Goal: Task Accomplishment & Management: Complete application form

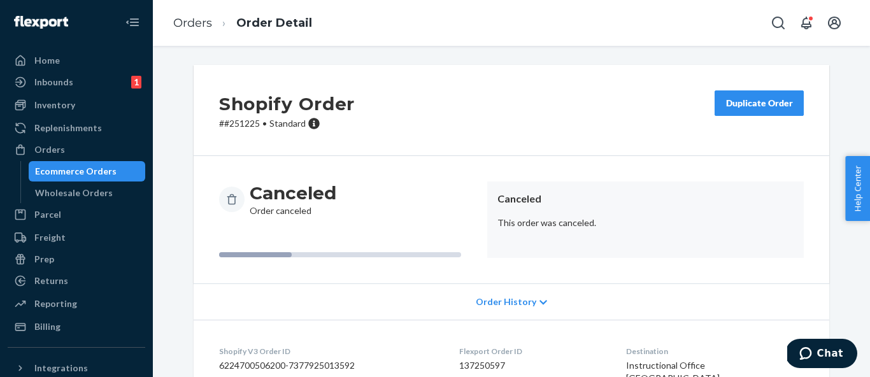
scroll to position [52, 0]
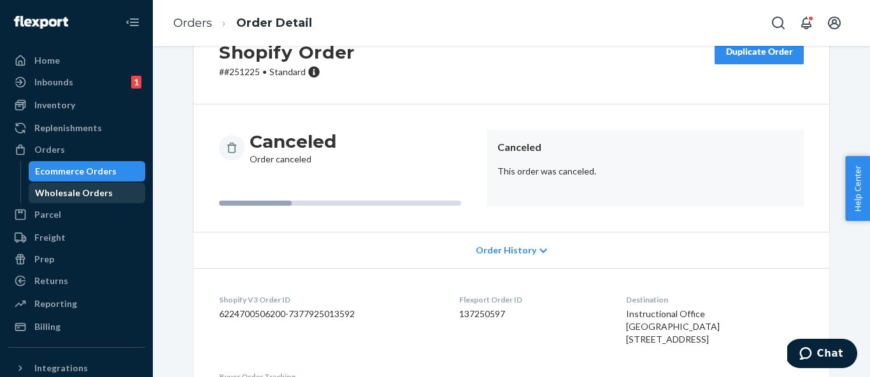
click at [99, 197] on div "Wholesale Orders" at bounding box center [74, 193] width 78 height 13
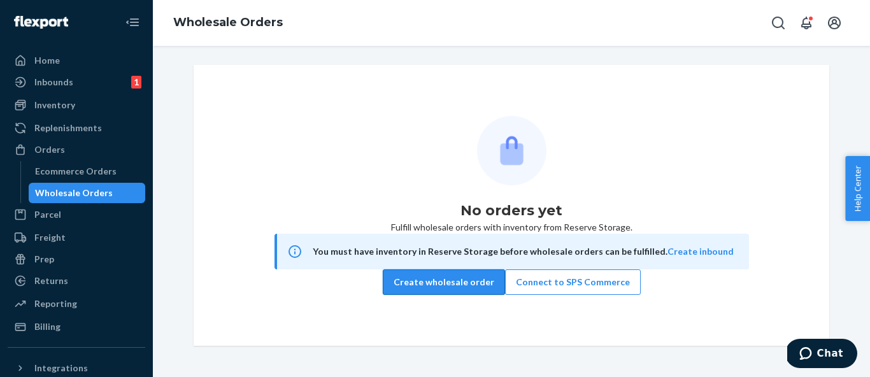
click at [472, 295] on button "Create wholesale order" at bounding box center [444, 281] width 122 height 25
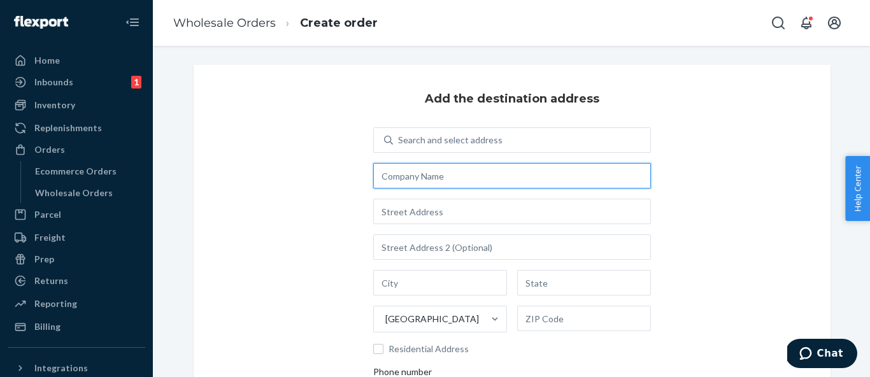
click at [503, 182] on input "text" at bounding box center [512, 175] width 278 height 25
paste input "Fairfield Public Schools"
type input "Fairfield Public Schools"
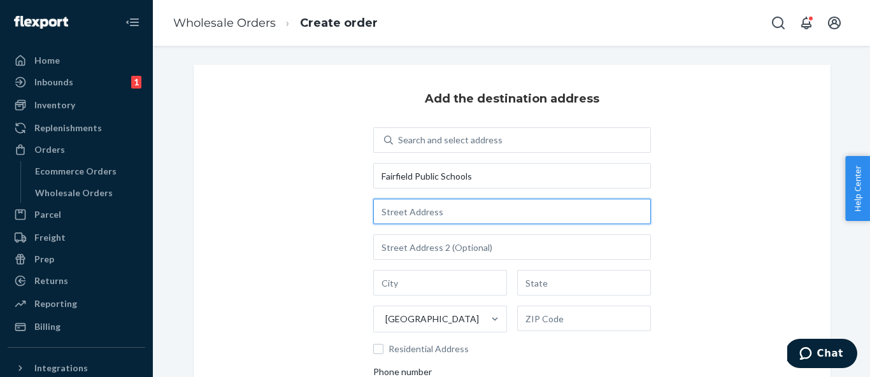
click at [441, 215] on input "text" at bounding box center [512, 211] width 278 height 25
paste input "[STREET_ADDRESS]"
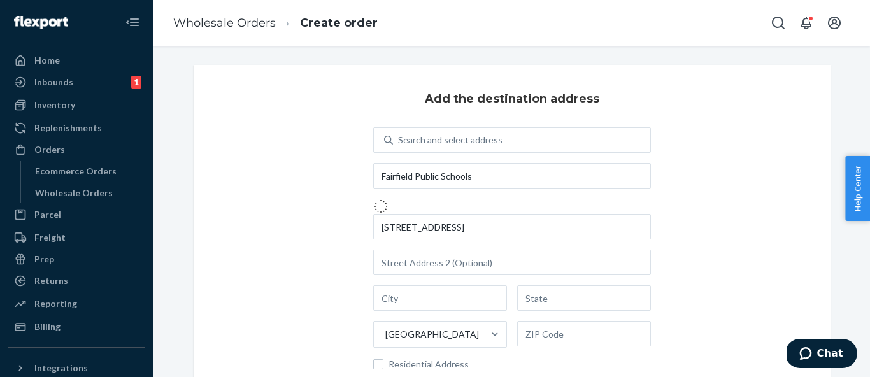
type input "[STREET_ADDRESS]"
type input "[GEOGRAPHIC_DATA]"
type input "CT"
type input "06825"
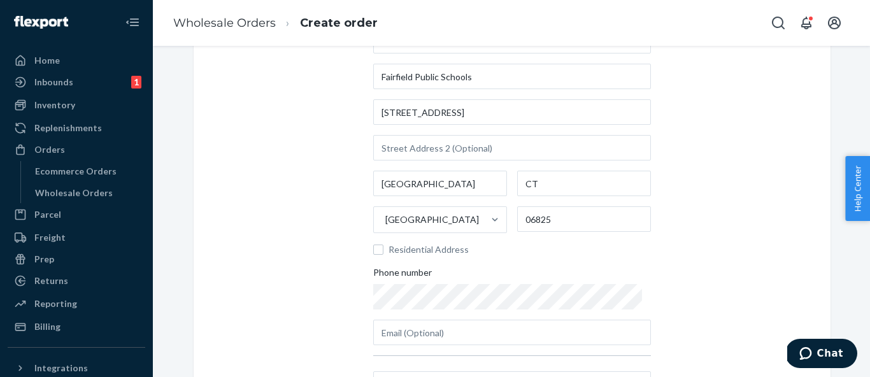
scroll to position [235, 0]
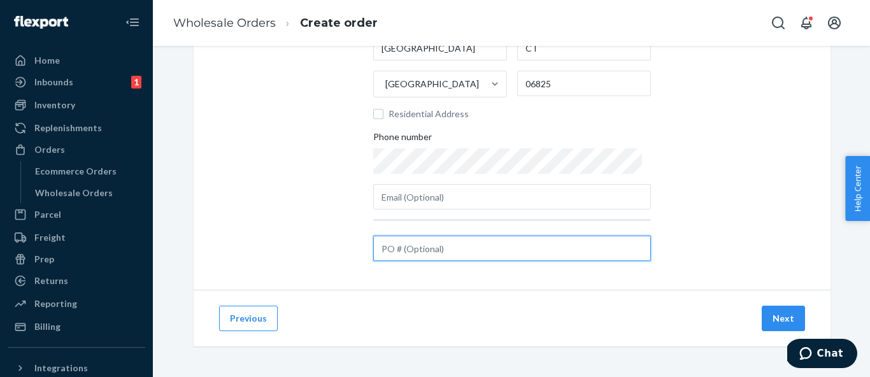
click at [455, 245] on input "text" at bounding box center [512, 248] width 278 height 25
paste input "26501493"
type input "PO 26501493"
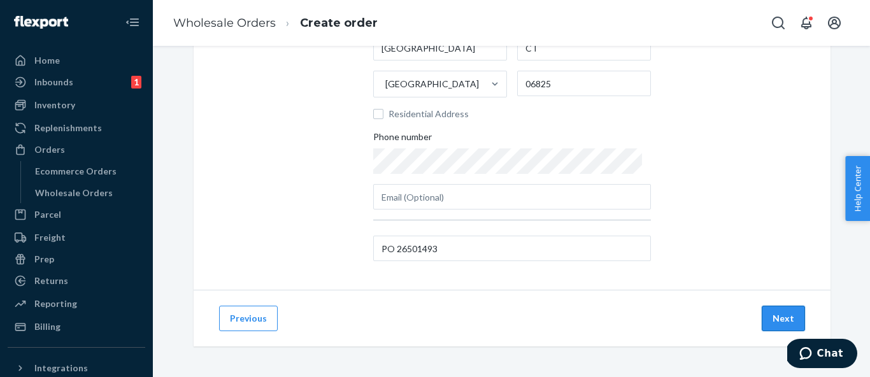
click at [794, 318] on button "Next" at bounding box center [782, 318] width 43 height 25
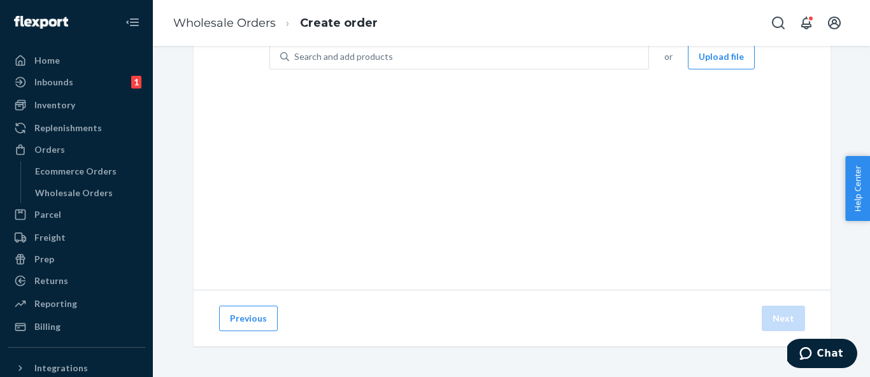
scroll to position [101, 0]
click at [413, 62] on div "Search and add products" at bounding box center [468, 56] width 359 height 23
click at [295, 62] on input "Search and add products" at bounding box center [294, 56] width 1 height 13
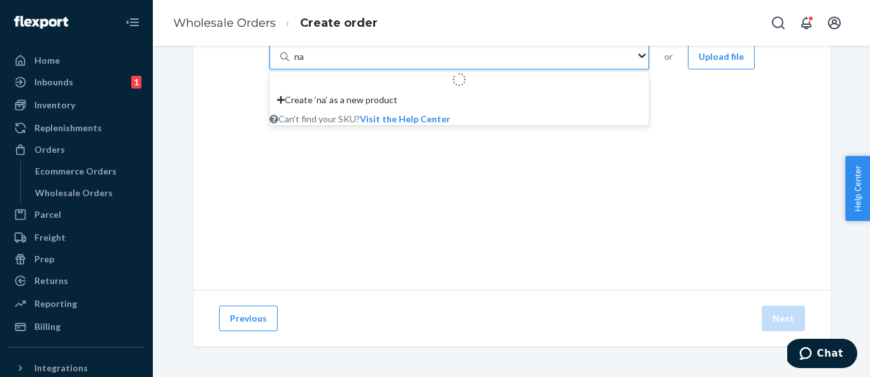
type input "nat"
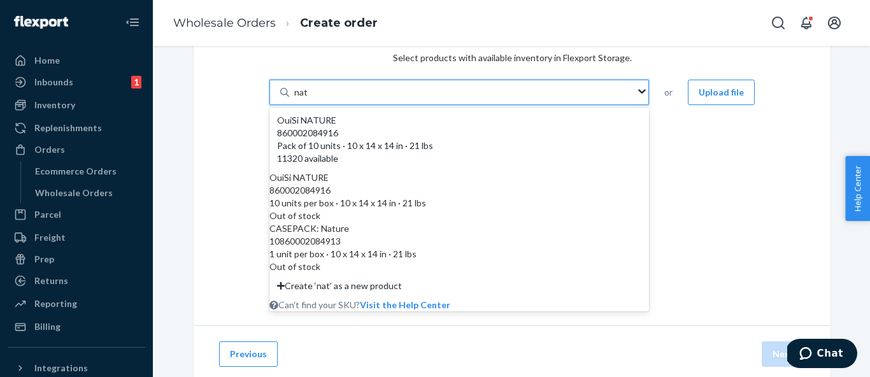
scroll to position [57, 0]
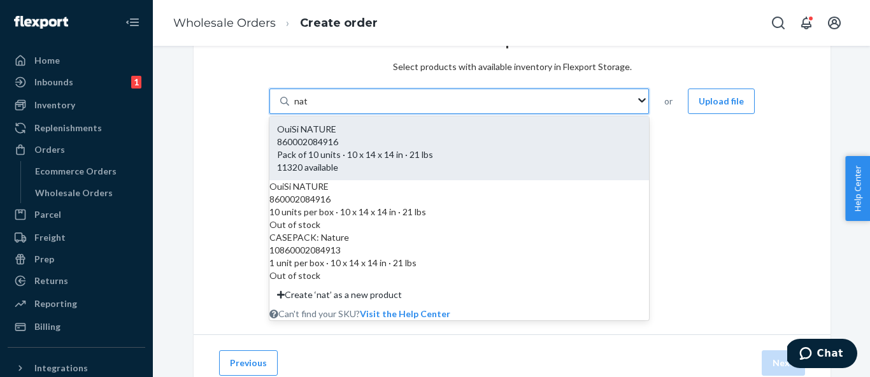
click at [381, 138] on div "860002084916" at bounding box center [459, 142] width 364 height 13
click at [308, 108] on input "nat" at bounding box center [301, 101] width 14 height 13
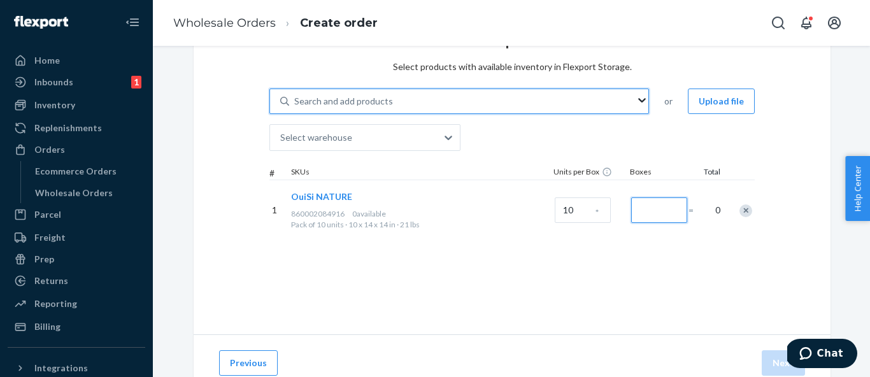
click at [670, 216] on input "Number of boxes" at bounding box center [659, 209] width 56 height 25
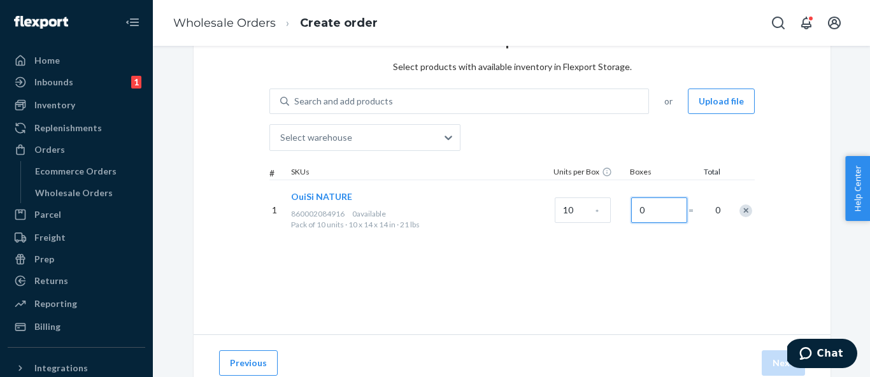
scroll to position [95, 0]
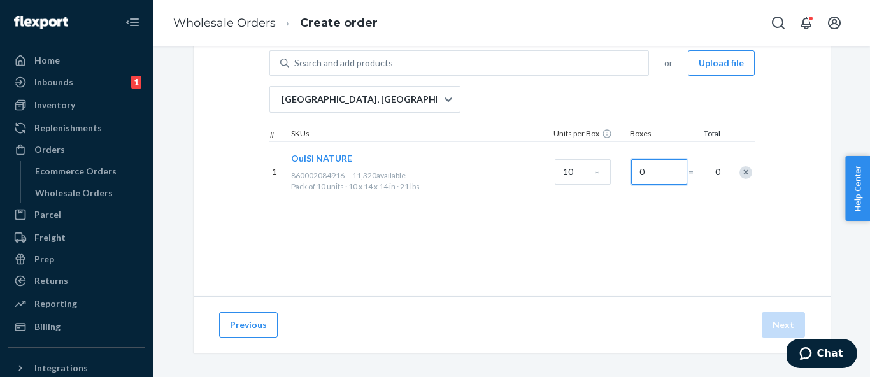
click at [649, 174] on input "0" at bounding box center [659, 171] width 56 height 25
type input "1"
click at [639, 281] on div "Select products Select products with available inventory in Flexport Storage. S…" at bounding box center [512, 133] width 637 height 326
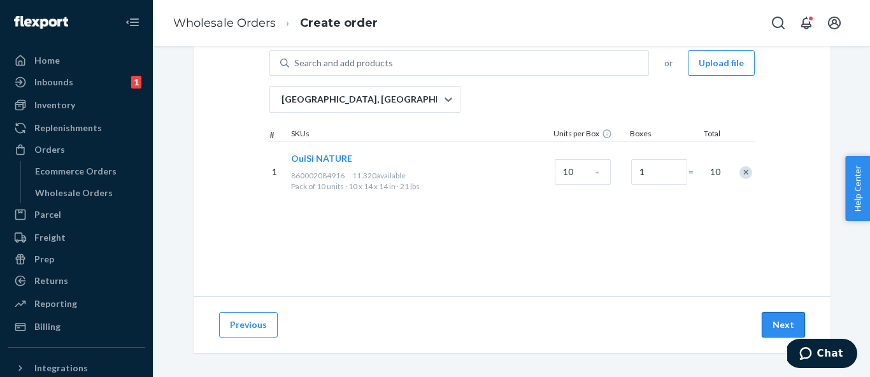
click at [780, 329] on button "Next" at bounding box center [782, 324] width 43 height 25
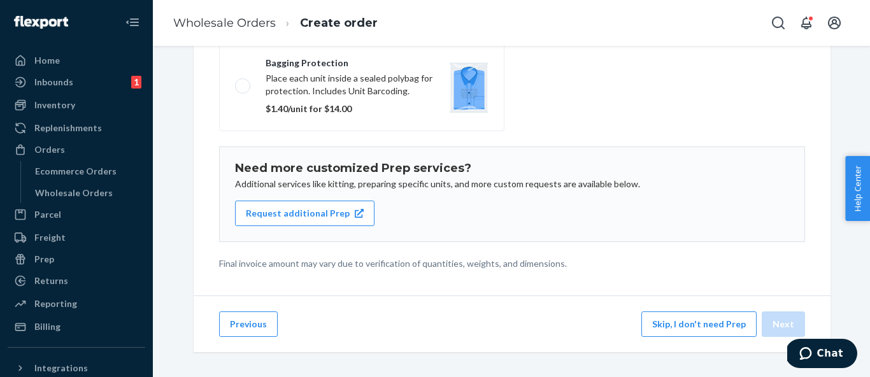
scroll to position [272, 0]
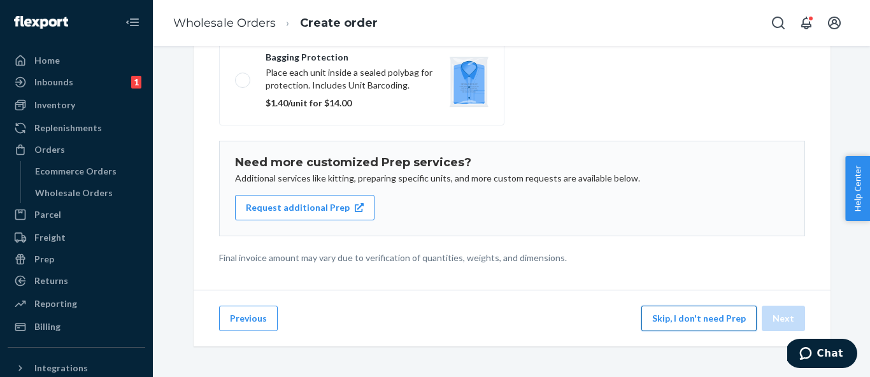
click at [679, 325] on button "Skip, I don't need Prep" at bounding box center [698, 318] width 115 height 25
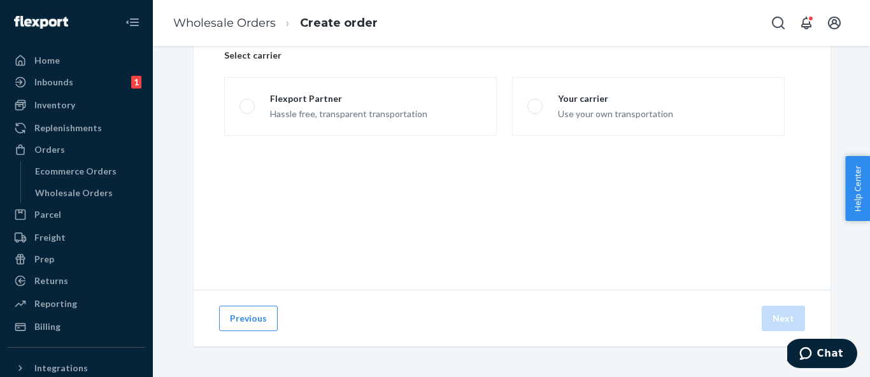
scroll to position [101, 0]
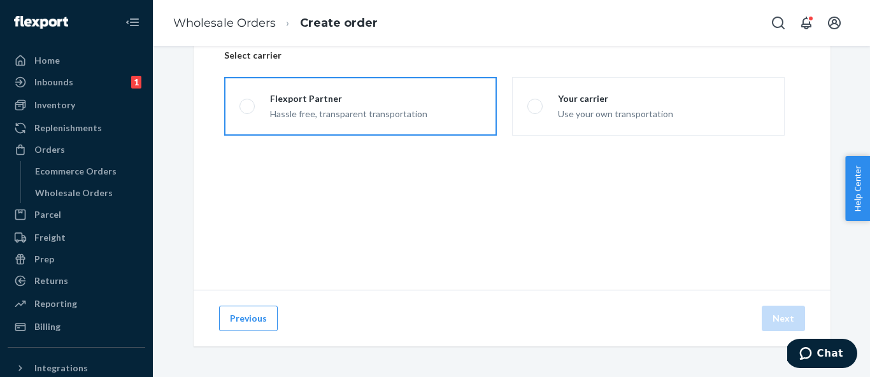
click at [393, 101] on div "Flexport Partner" at bounding box center [348, 98] width 157 height 13
click at [248, 103] on input "Flexport Partner Hassle free, transparent transportation" at bounding box center [243, 107] width 8 height 8
radio input "true"
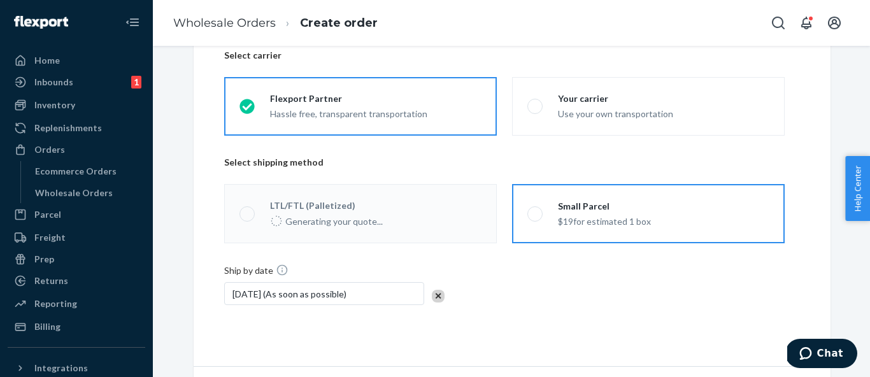
click at [645, 237] on label "Small Parcel $19 for estimated 1 box" at bounding box center [648, 213] width 272 height 59
click at [535, 218] on input "Small Parcel $19 for estimated 1 box" at bounding box center [531, 213] width 8 height 8
radio input "true"
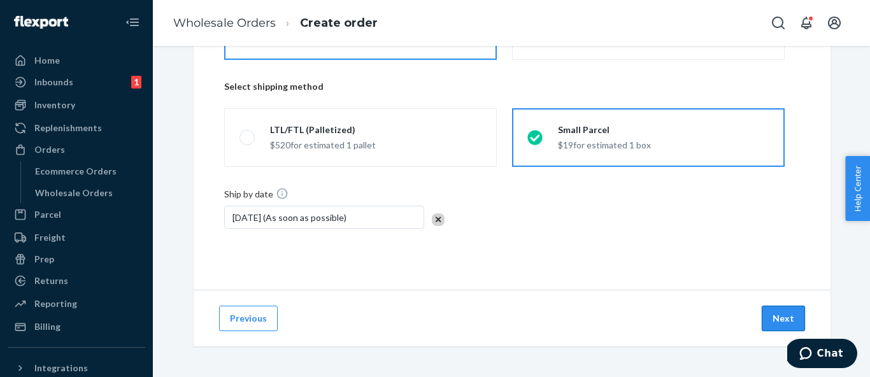
click at [777, 325] on button "Next" at bounding box center [782, 318] width 43 height 25
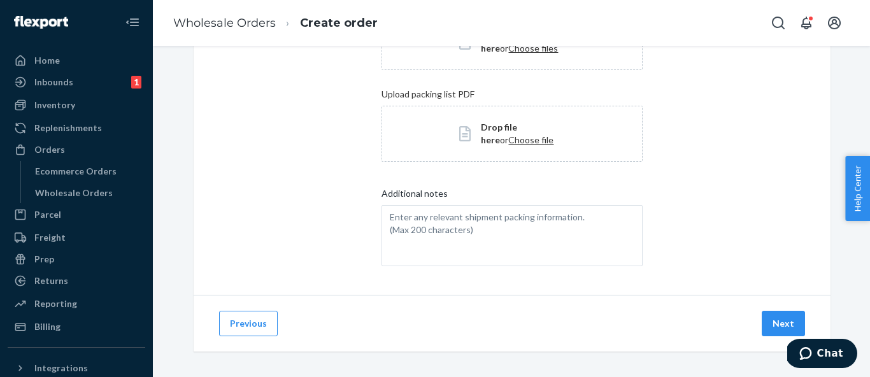
click at [777, 325] on button "Next" at bounding box center [782, 323] width 43 height 25
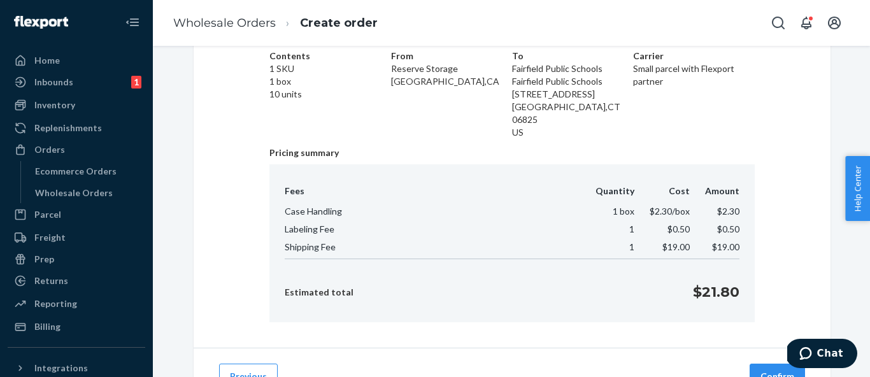
scroll to position [123, 0]
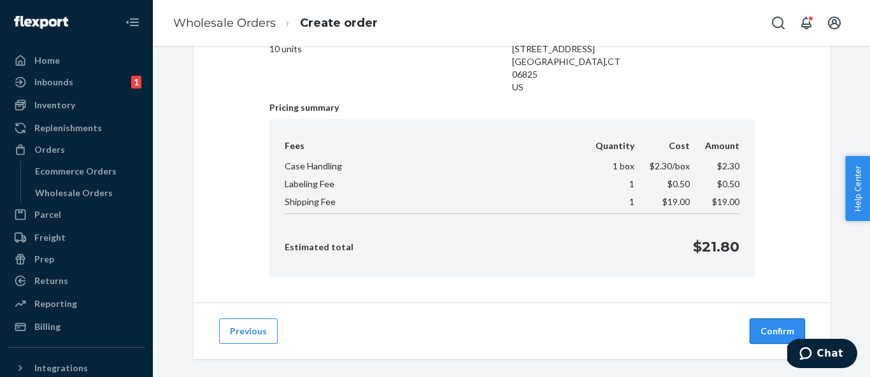
click at [770, 318] on button "Confirm" at bounding box center [776, 330] width 55 height 25
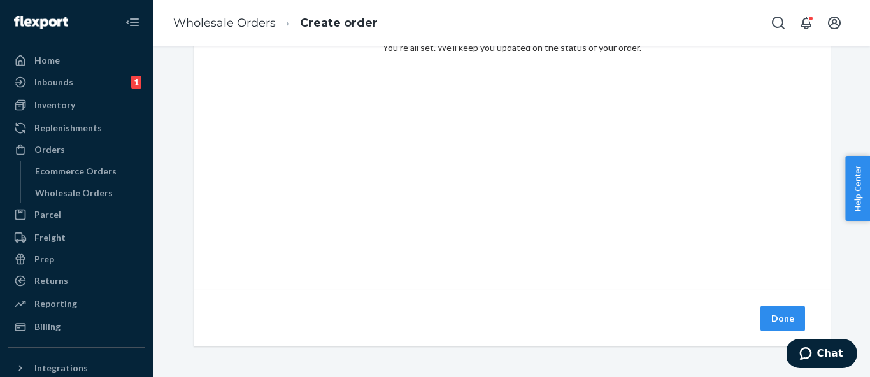
scroll to position [101, 0]
click at [770, 316] on button "Done" at bounding box center [782, 318] width 45 height 25
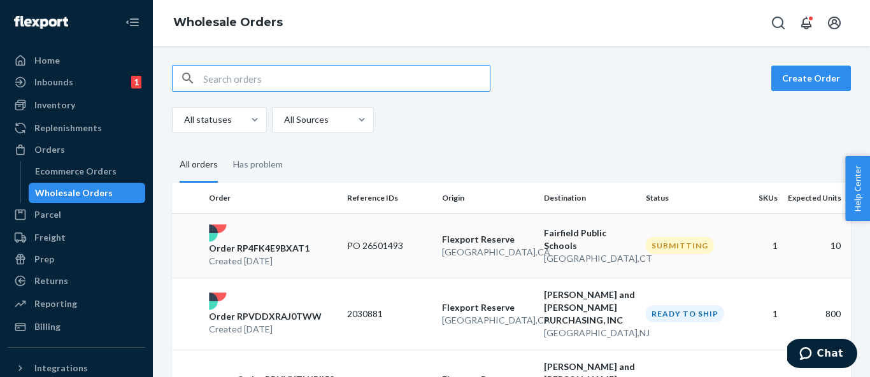
click at [423, 239] on p "PO 26501493" at bounding box center [389, 245] width 85 height 13
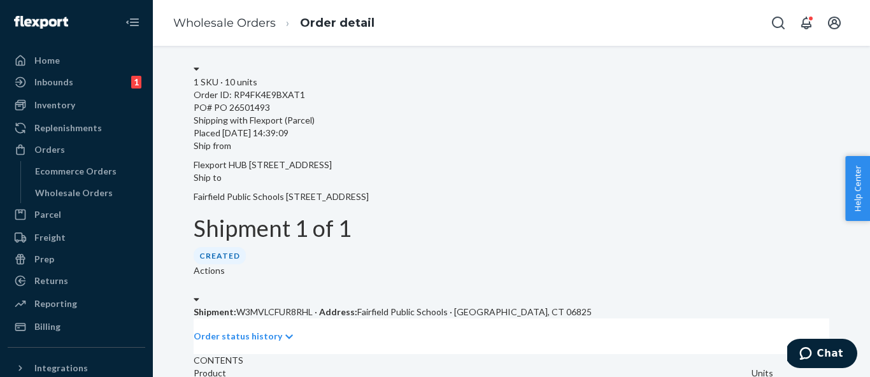
scroll to position [208, 0]
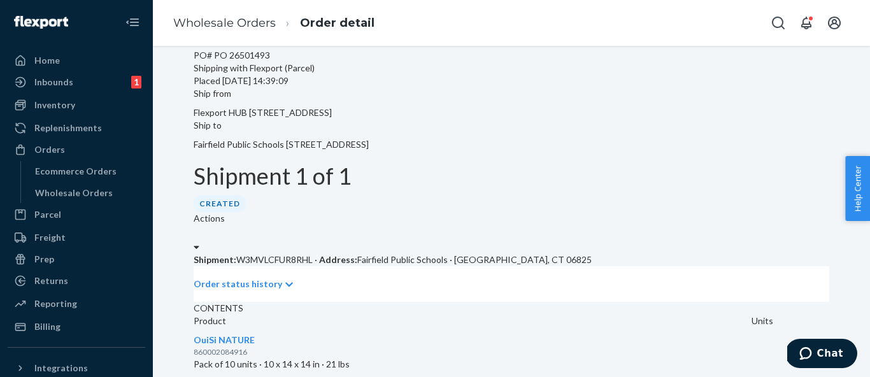
click at [282, 278] on p "Order status history" at bounding box center [238, 284] width 88 height 13
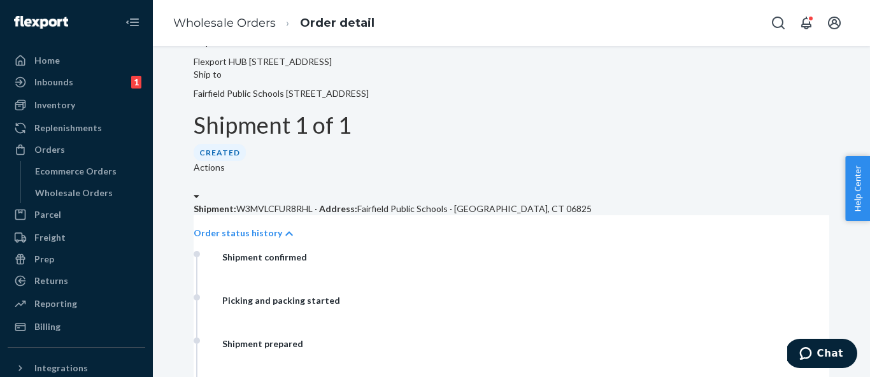
click at [282, 227] on p "Order status history" at bounding box center [238, 233] width 88 height 13
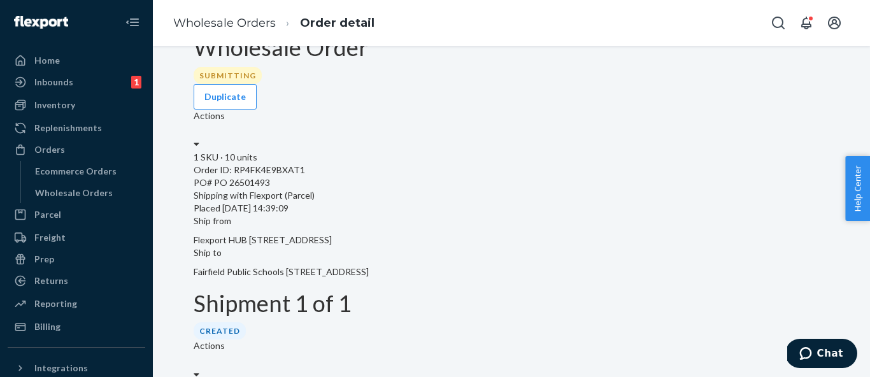
scroll to position [0, 0]
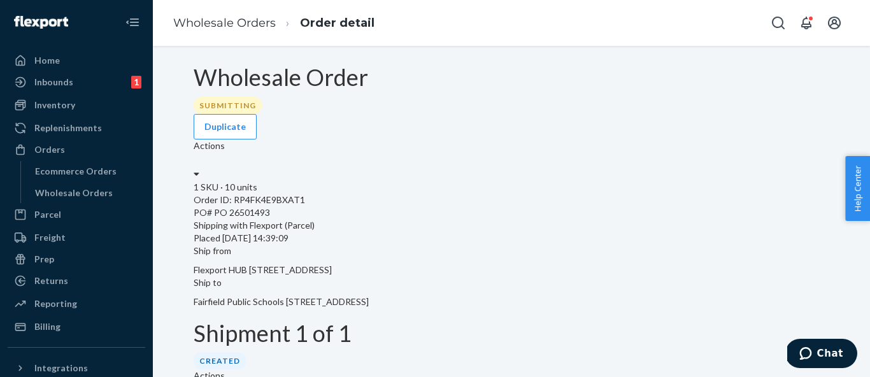
click at [199, 169] on icon at bounding box center [197, 173] width 6 height 9
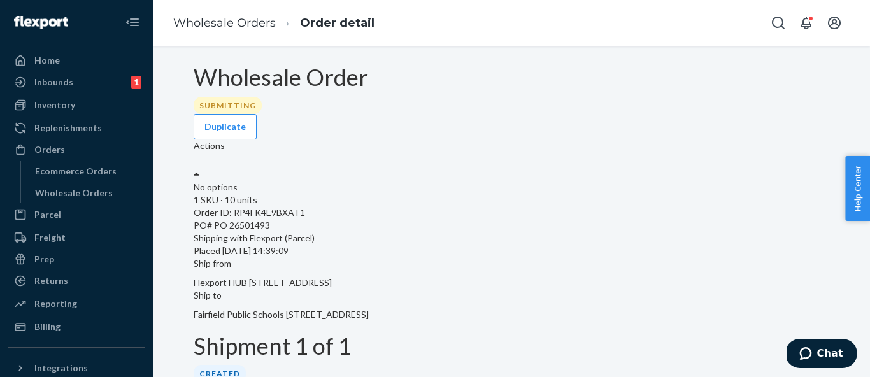
click at [749, 260] on div "Ship from [GEOGRAPHIC_DATA] HUB [STREET_ADDRESS] Ship to [GEOGRAPHIC_DATA] [STR…" at bounding box center [511, 289] width 635 height 64
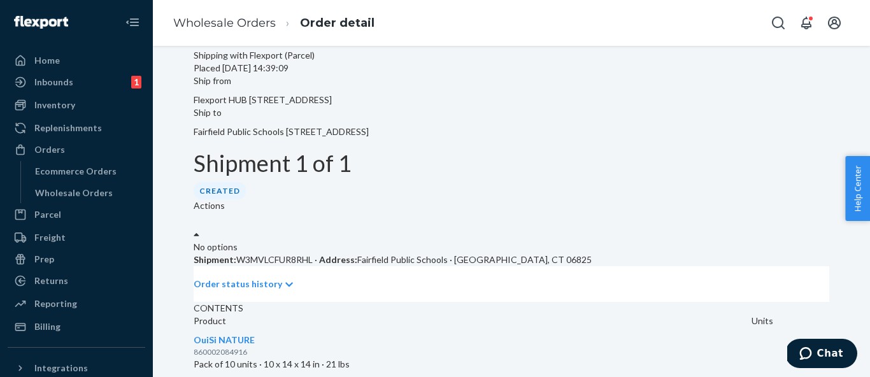
scroll to position [207, 0]
click at [308, 266] on div "Order status history" at bounding box center [511, 284] width 635 height 36
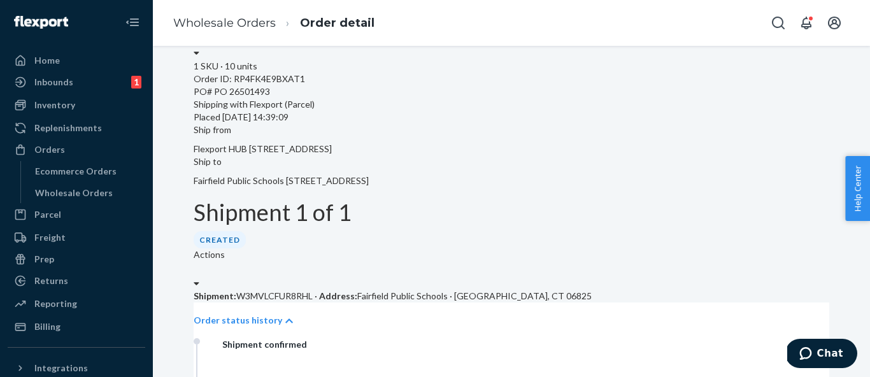
scroll to position [0, 0]
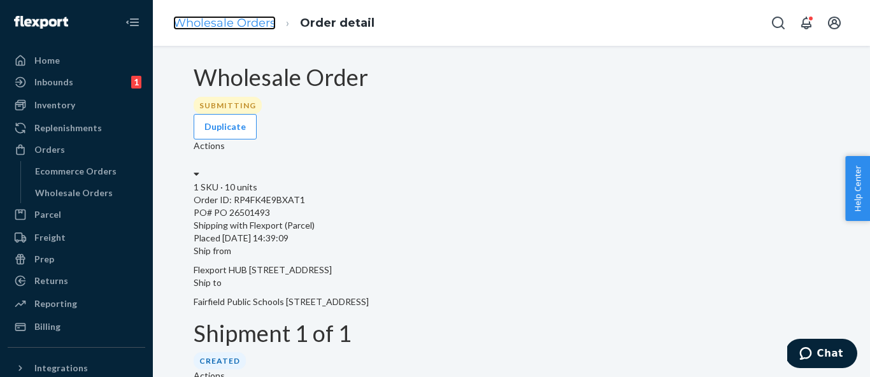
click at [242, 28] on link "Wholesale Orders" at bounding box center [224, 23] width 103 height 14
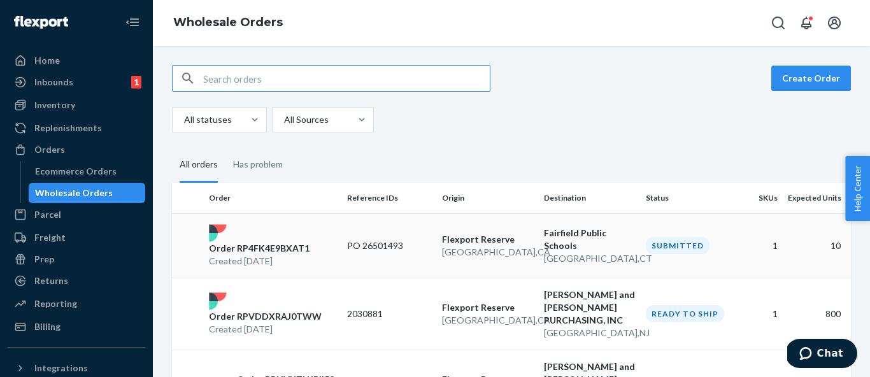
click at [350, 260] on td "PO 26501493" at bounding box center [389, 245] width 95 height 64
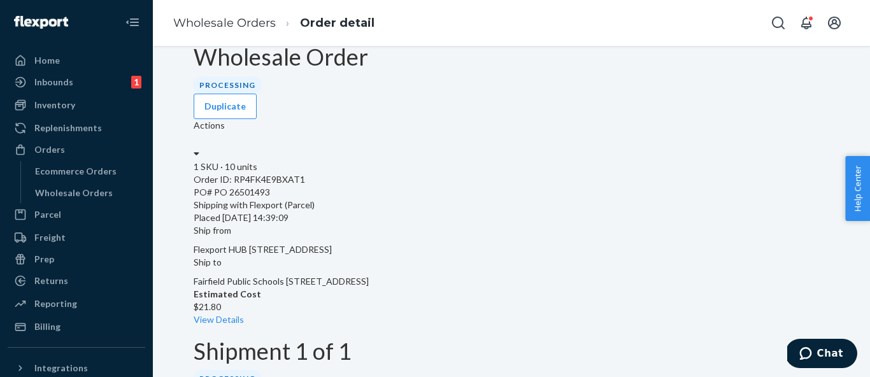
scroll to position [28, 0]
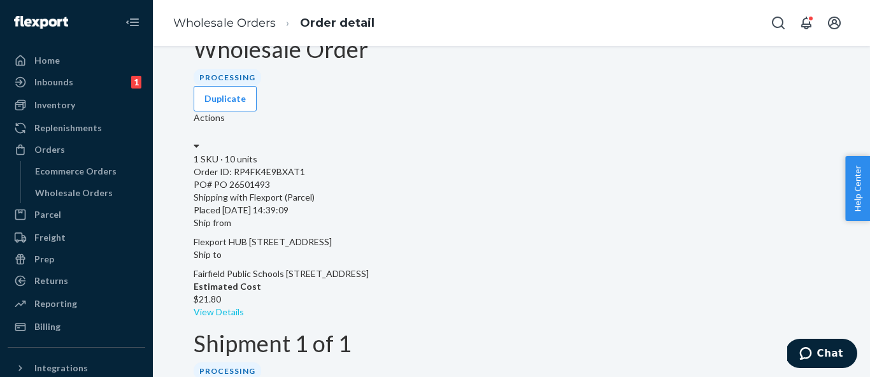
click at [244, 306] on link "View Details" at bounding box center [219, 311] width 50 height 11
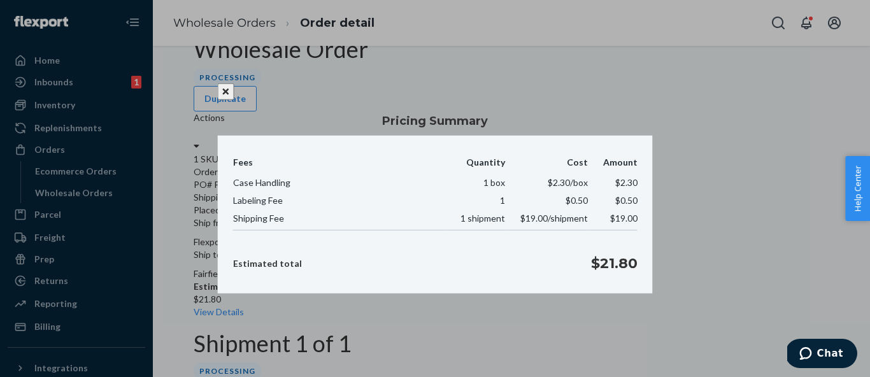
click at [229, 87] on icon "Close" at bounding box center [226, 91] width 6 height 9
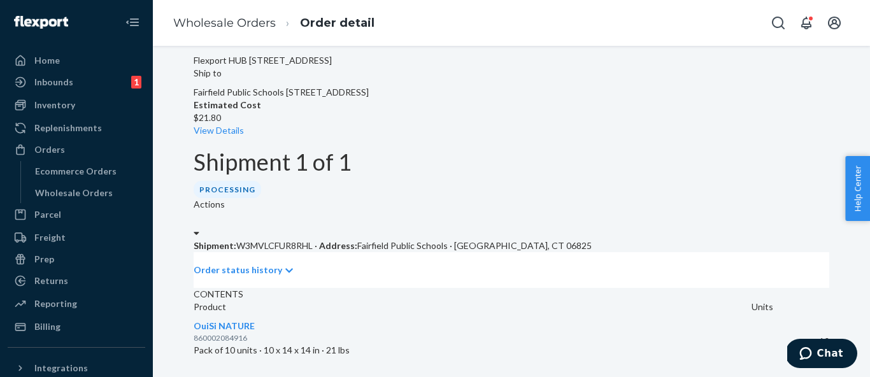
scroll to position [301, 0]
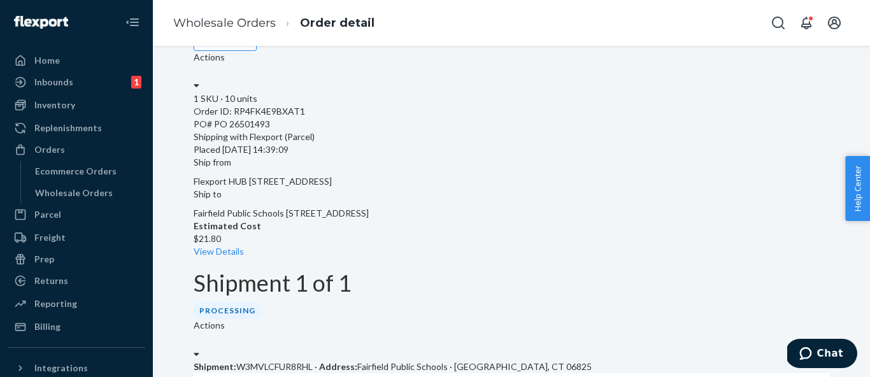
scroll to position [0, 0]
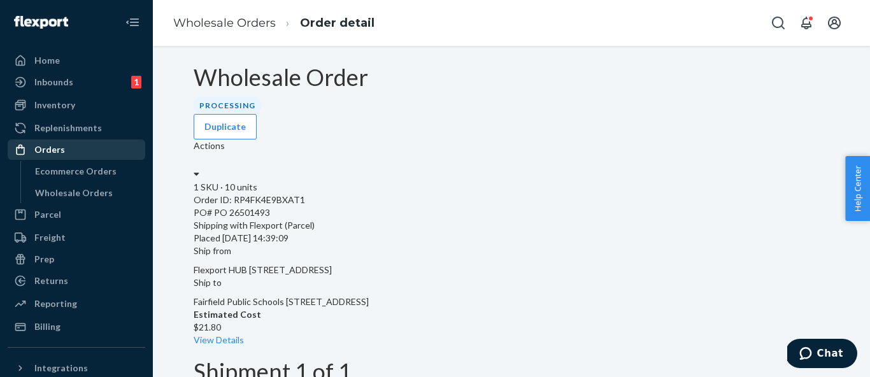
click at [86, 148] on div "Orders" at bounding box center [76, 150] width 135 height 18
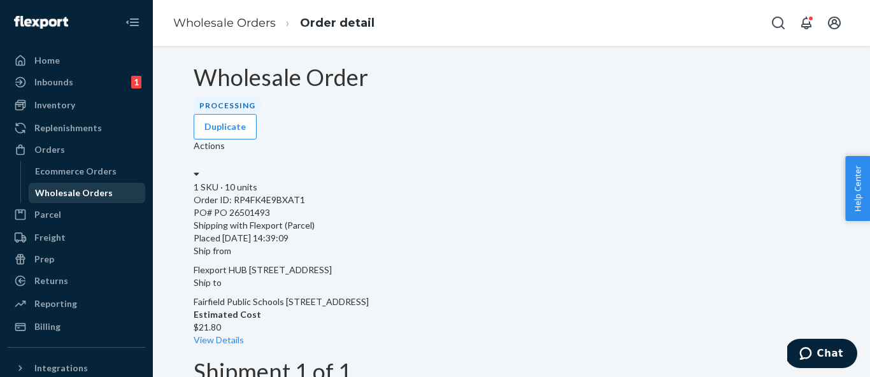
click at [80, 199] on div "Wholesale Orders" at bounding box center [74, 193] width 78 height 13
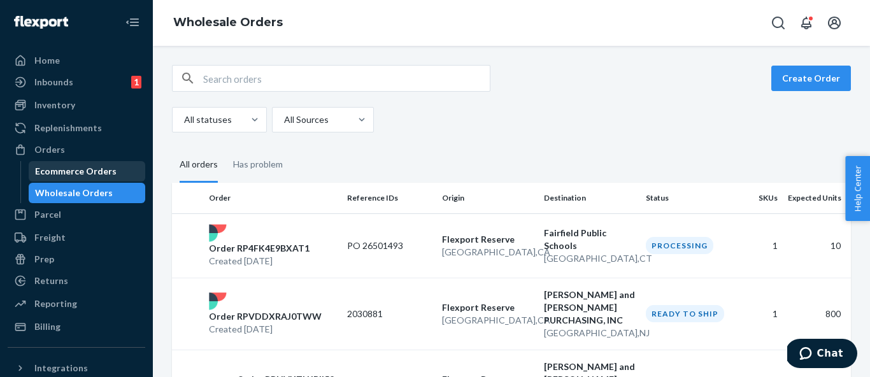
click at [106, 169] on div "Ecommerce Orders" at bounding box center [75, 171] width 81 height 13
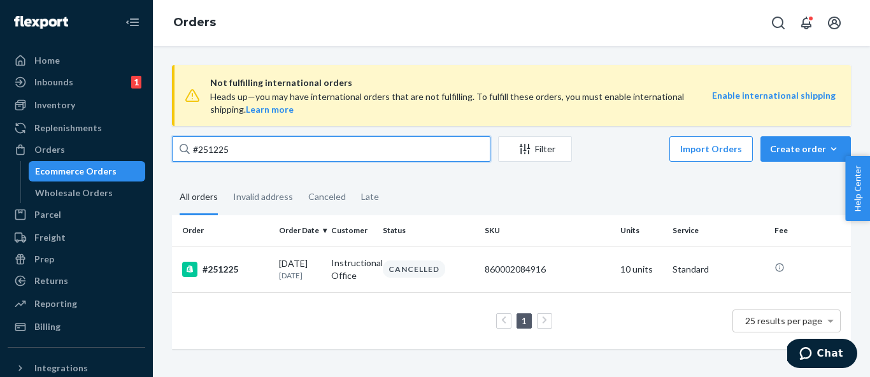
click at [254, 148] on input "#251225" at bounding box center [331, 148] width 318 height 25
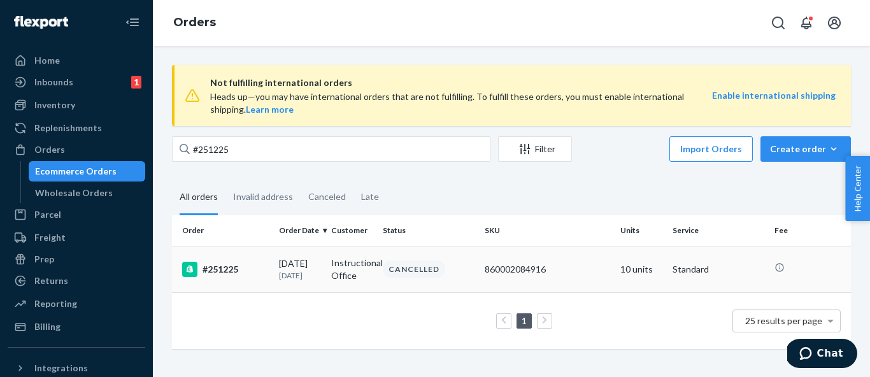
click at [238, 274] on div "#251225" at bounding box center [225, 269] width 87 height 15
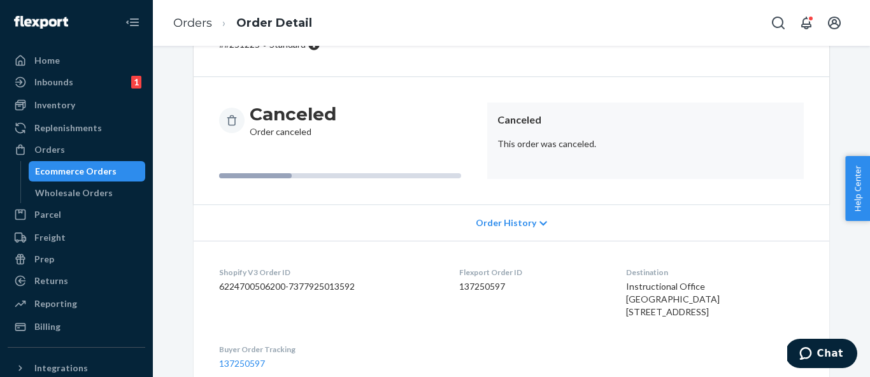
scroll to position [85, 0]
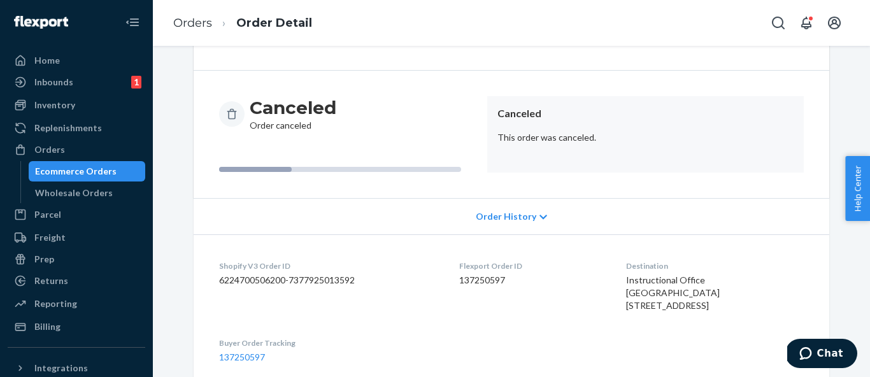
click at [680, 290] on span "Instructional Office [GEOGRAPHIC_DATA] [STREET_ADDRESS]" at bounding box center [673, 292] width 94 height 36
copy span "Fairfield Public Schools"
click at [197, 22] on link "Orders" at bounding box center [192, 23] width 39 height 14
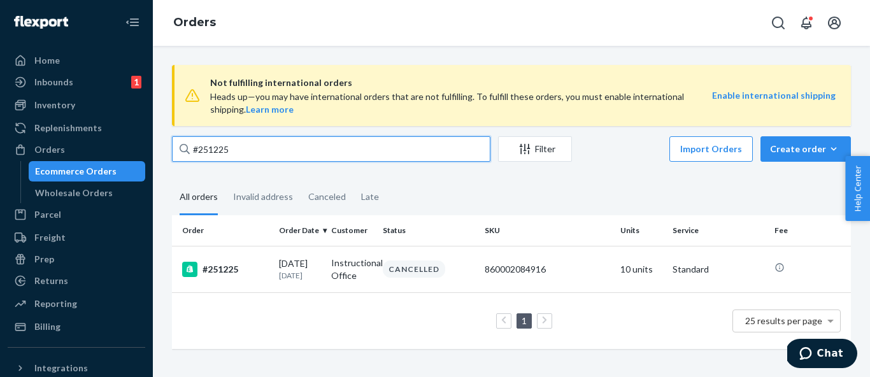
click at [250, 152] on input "#251225" at bounding box center [331, 148] width 318 height 25
paste input "Fairfield Public Schools"
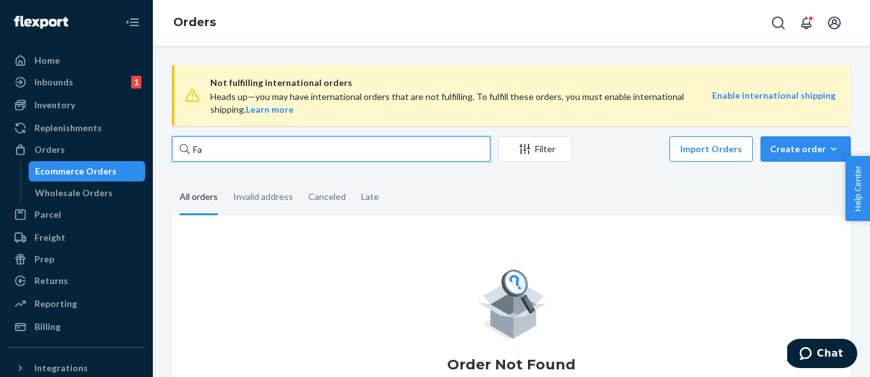
type input "F"
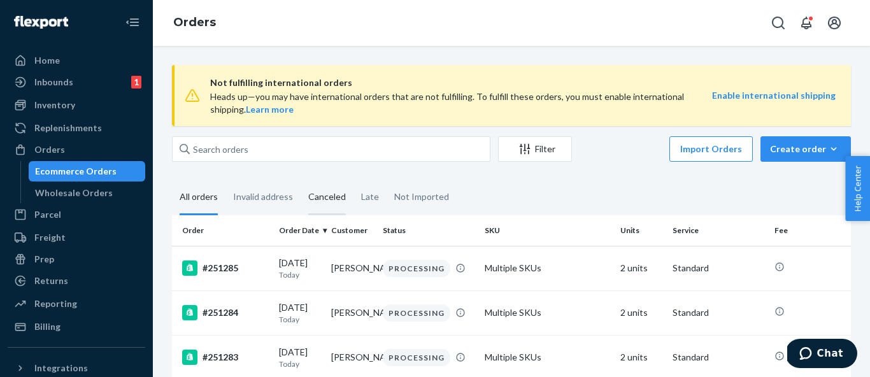
click at [339, 199] on div "Canceled" at bounding box center [327, 197] width 38 height 35
click at [301, 180] on input "Canceled" at bounding box center [301, 180] width 0 height 0
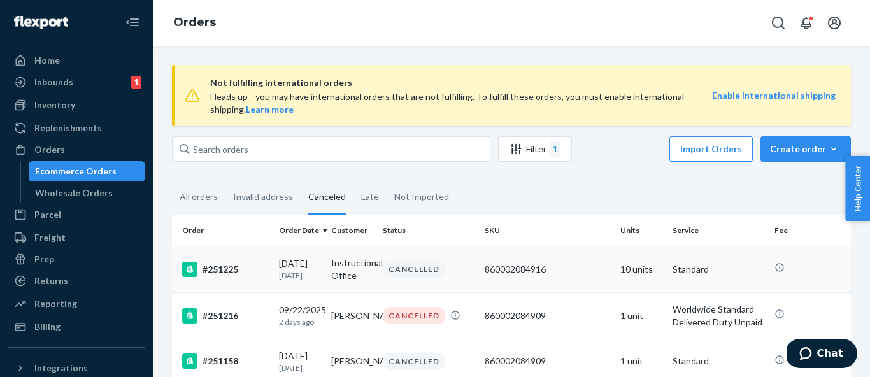
click at [329, 267] on td "Instructional Office" at bounding box center [352, 269] width 52 height 46
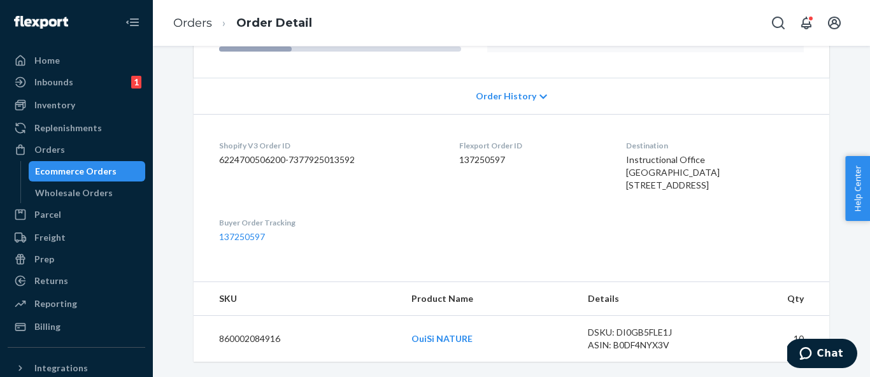
scroll to position [210, 0]
click at [667, 177] on span "Instructional Office [GEOGRAPHIC_DATA] [STREET_ADDRESS]" at bounding box center [673, 172] width 94 height 36
copy span "[STREET_ADDRESS]"
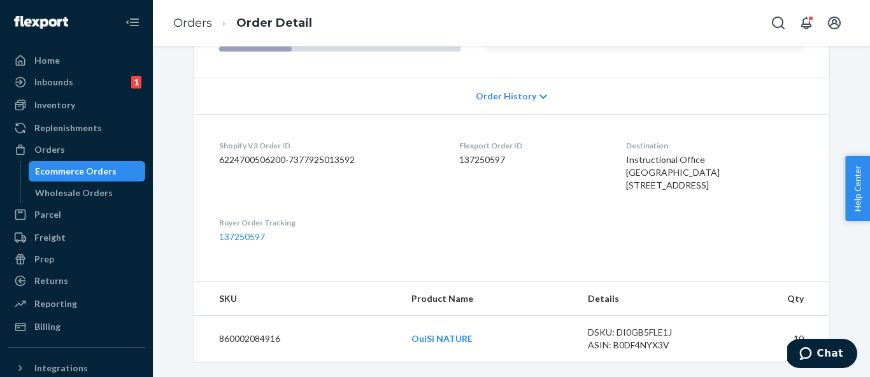
click at [667, 177] on span "Instructional Office [GEOGRAPHIC_DATA] [STREET_ADDRESS]" at bounding box center [673, 172] width 94 height 36
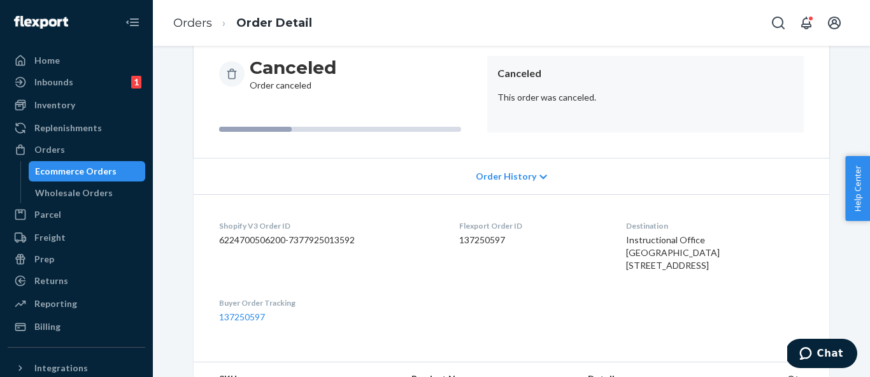
scroll to position [0, 0]
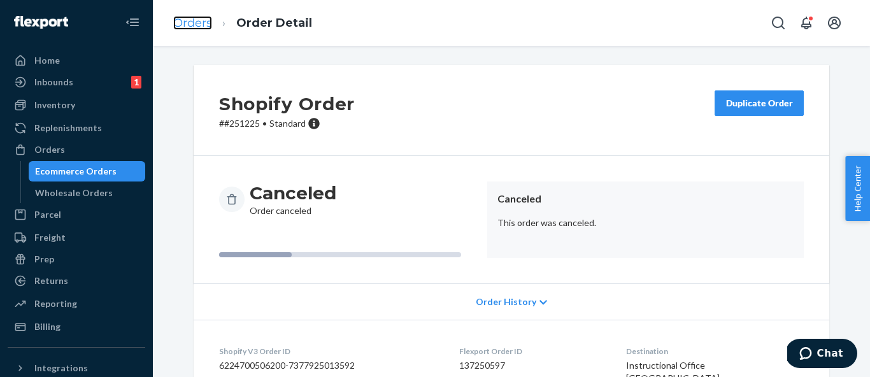
click at [192, 25] on link "Orders" at bounding box center [192, 23] width 39 height 14
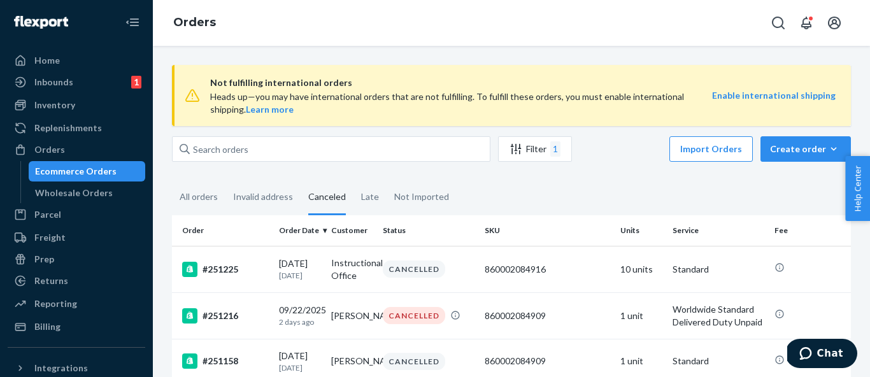
click at [197, 207] on div "All orders" at bounding box center [199, 197] width 38 height 35
click at [172, 180] on input "All orders" at bounding box center [172, 180] width 0 height 0
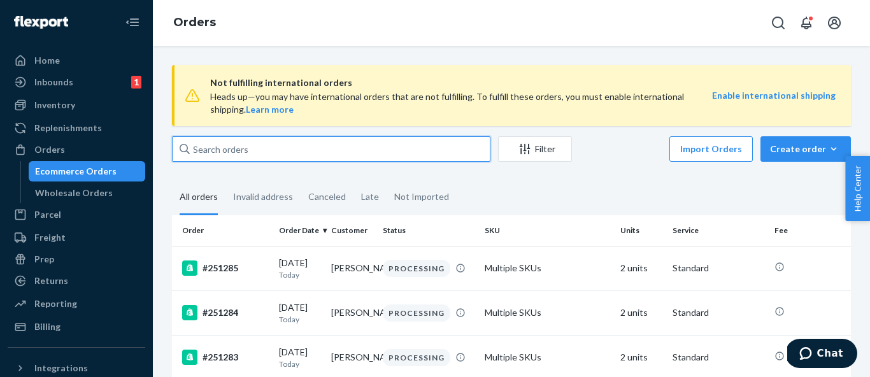
click at [246, 153] on input "text" at bounding box center [331, 148] width 318 height 25
paste input "[STREET_ADDRESS]"
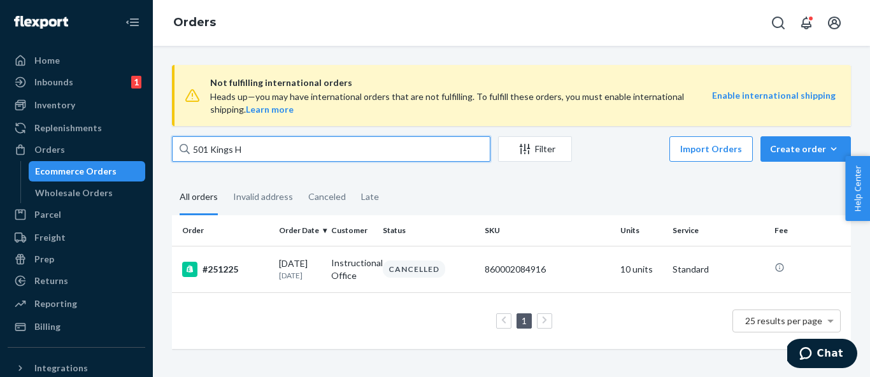
type input "501 Kings"
click at [257, 144] on input "501 Kings" at bounding box center [331, 148] width 318 height 25
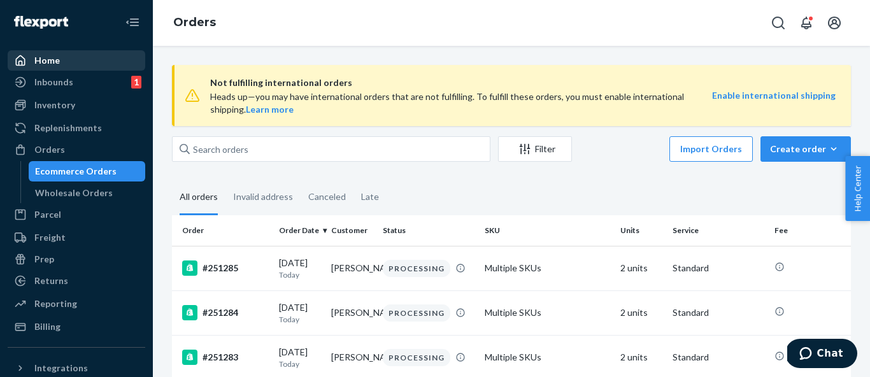
click at [87, 55] on div "Home" at bounding box center [76, 61] width 135 height 18
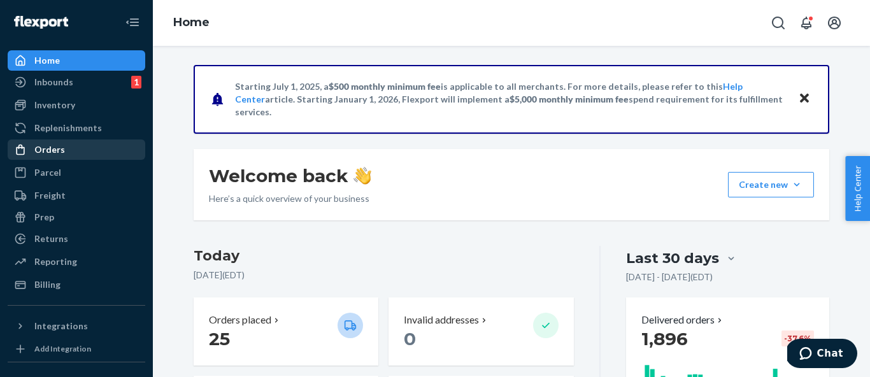
click at [94, 149] on div "Orders" at bounding box center [76, 150] width 135 height 18
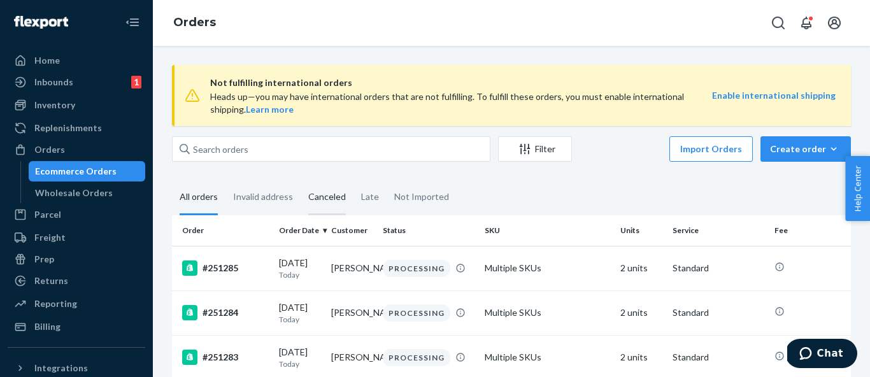
click at [337, 198] on div "Canceled" at bounding box center [327, 197] width 38 height 35
click at [301, 180] on input "Canceled" at bounding box center [301, 180] width 0 height 0
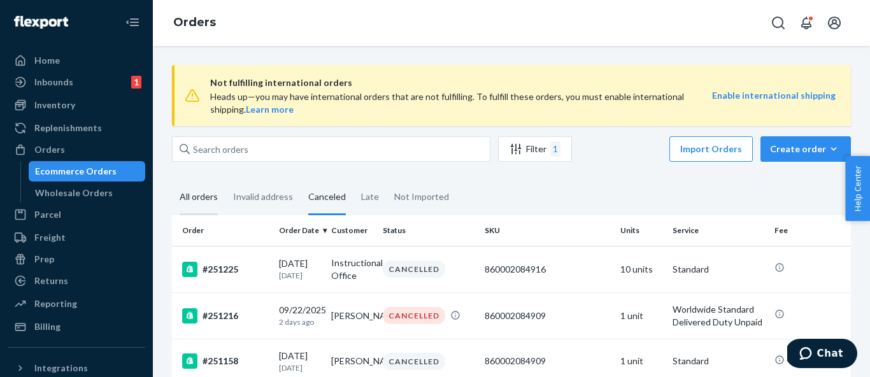
click at [209, 195] on div "All orders" at bounding box center [199, 197] width 38 height 35
click at [172, 180] on input "All orders" at bounding box center [172, 180] width 0 height 0
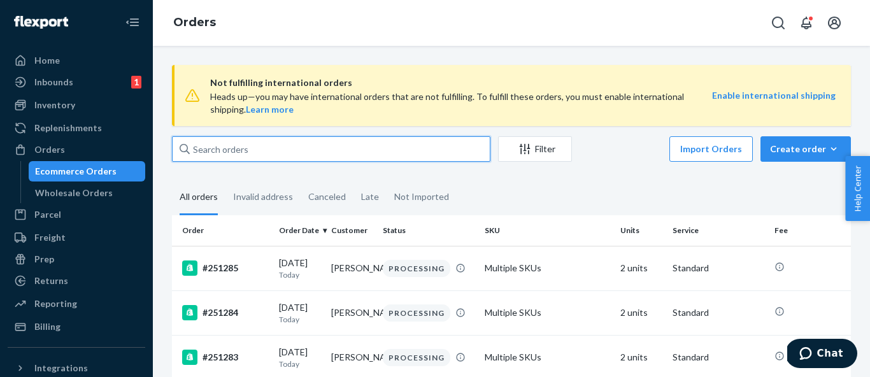
click at [301, 151] on input "text" at bounding box center [331, 148] width 318 height 25
paste input "[PERSON_NAME]"
type input "[PERSON_NAME]"
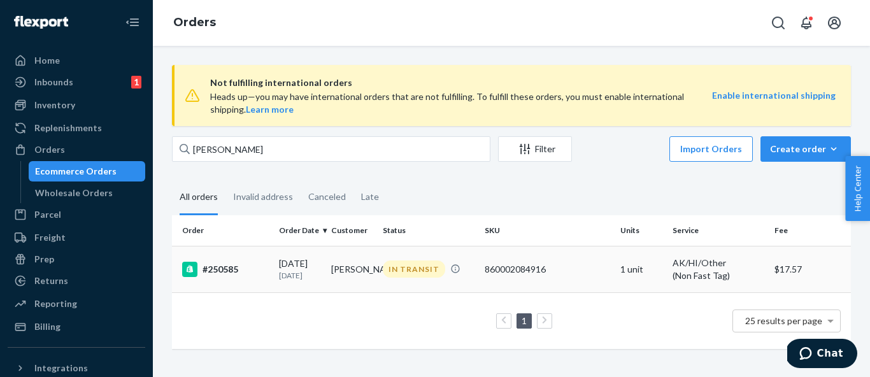
click at [260, 276] on div "#250585" at bounding box center [225, 269] width 87 height 15
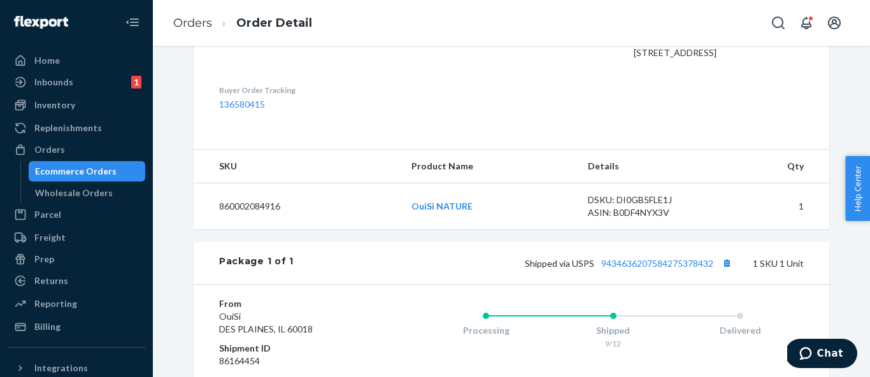
scroll to position [406, 0]
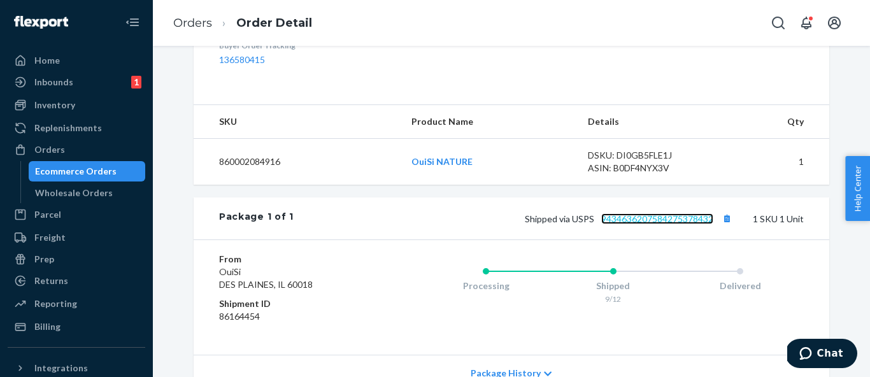
click at [631, 224] on link "9434636207584275378432" at bounding box center [657, 218] width 112 height 11
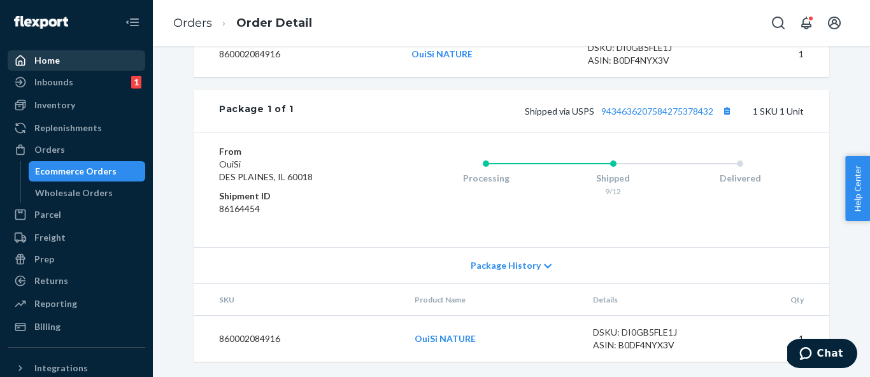
click at [63, 59] on div "Home" at bounding box center [76, 61] width 135 height 18
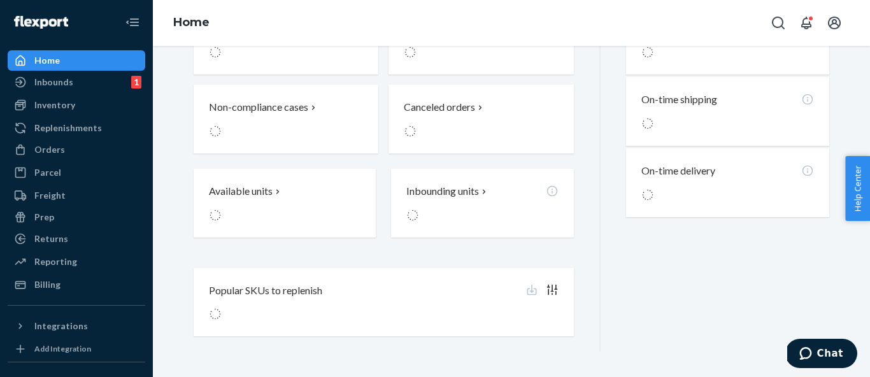
scroll to position [53, 0]
